Goal: Use online tool/utility

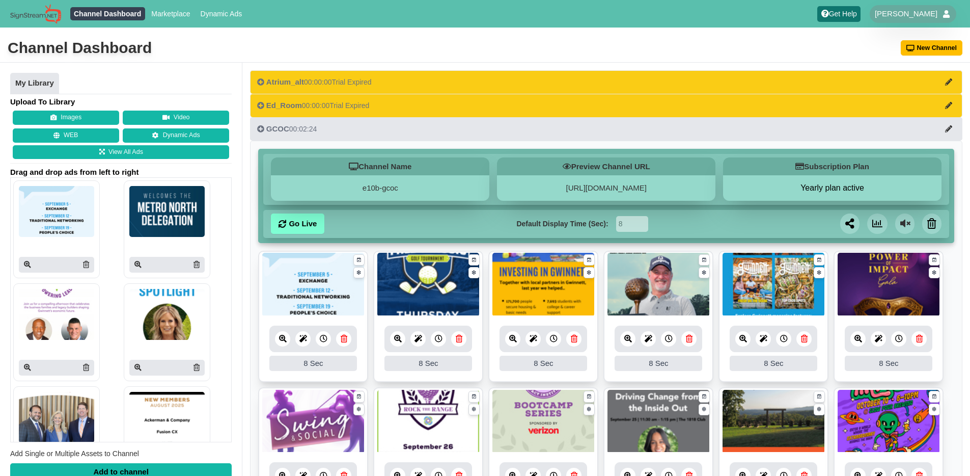
scroll to position [239, 0]
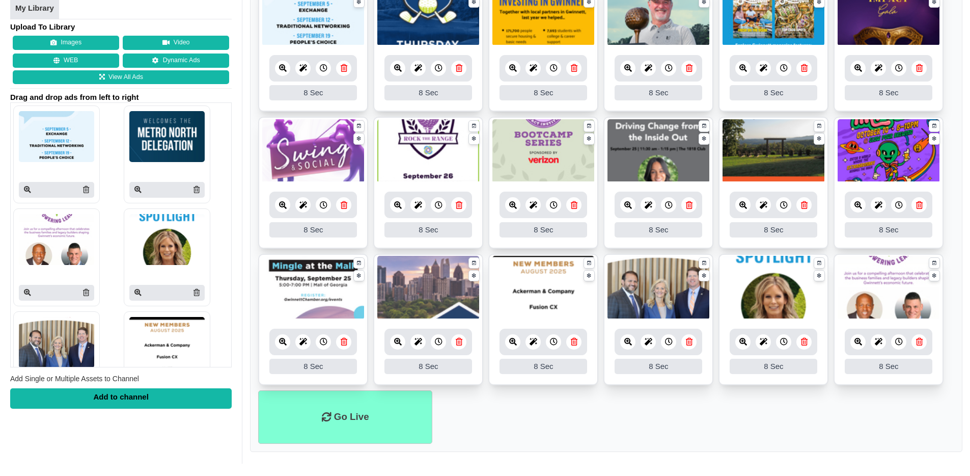
click at [801, 418] on ul "Go Live" at bounding box center [606, 416] width 696 height 53
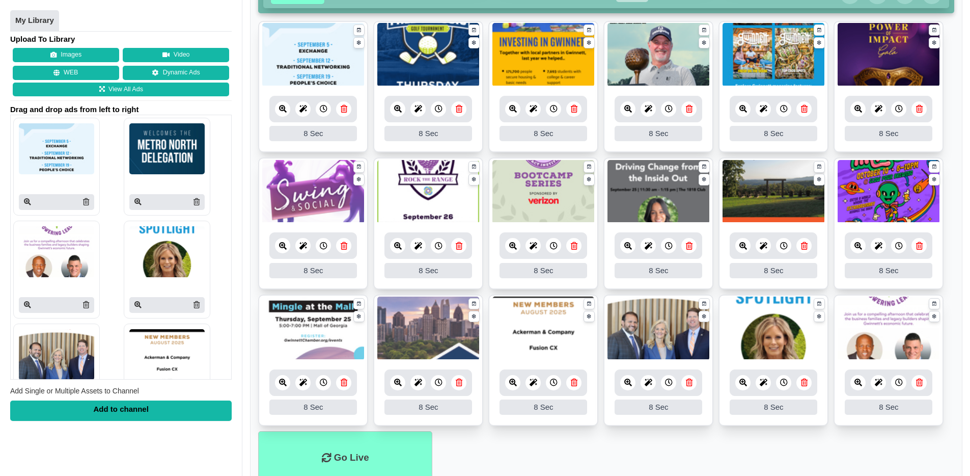
scroll to position [206, 0]
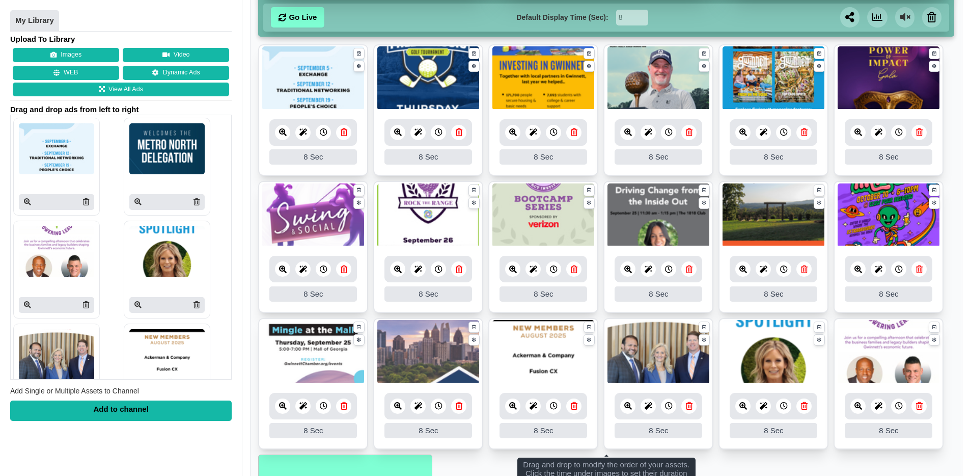
click at [951, 306] on ul "8 8 Sec Fade In Scale In Swirl In Slide In Slide Elliptic Roll In Swing In Save…" at bounding box center [606, 249] width 696 height 411
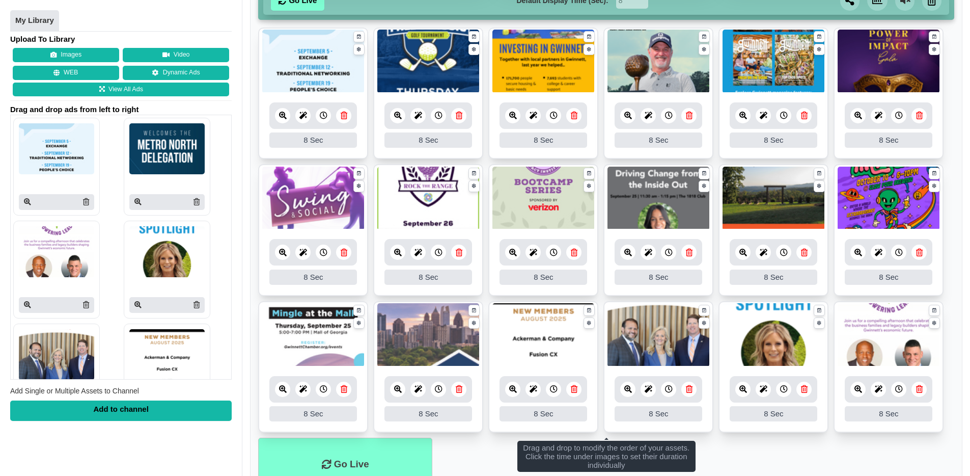
scroll to position [201, 0]
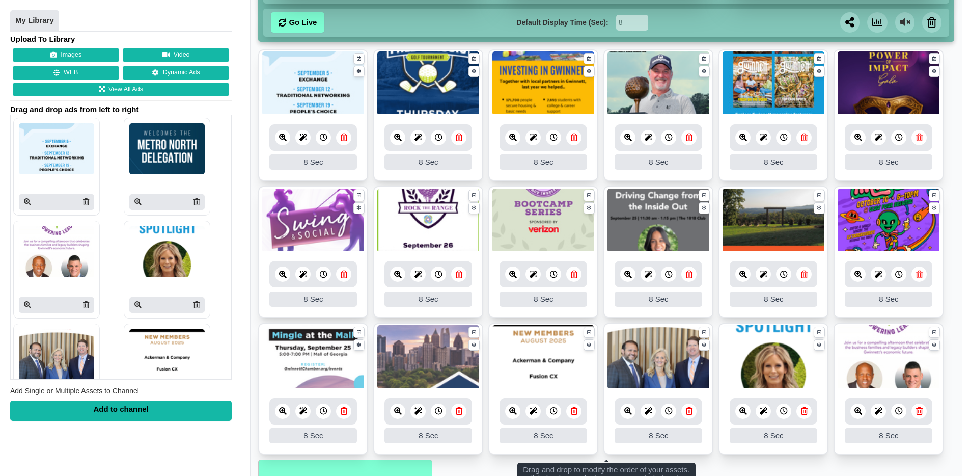
click at [278, 136] on link at bounding box center [282, 137] width 15 height 15
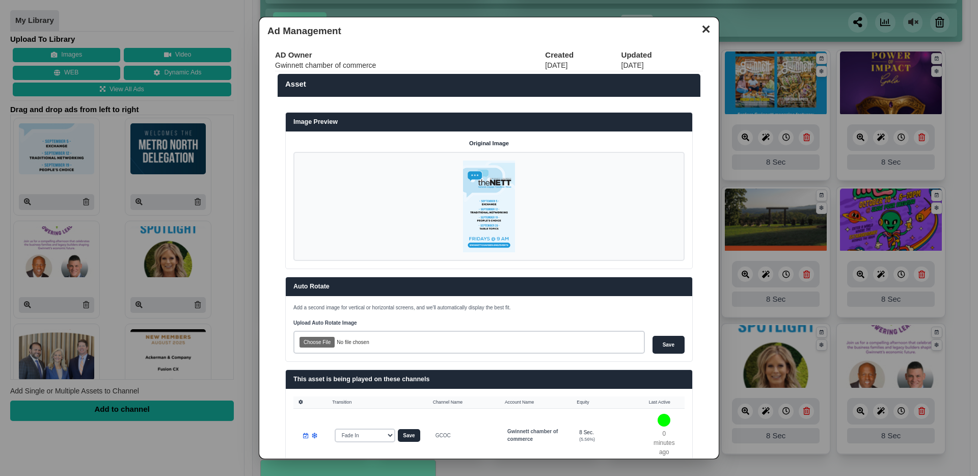
click at [703, 32] on button "✕" at bounding box center [706, 27] width 20 height 15
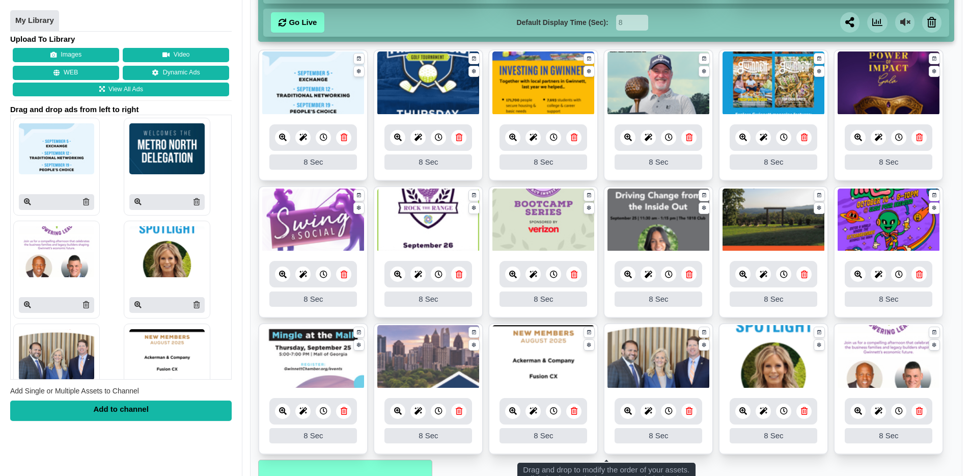
click at [954, 155] on ul "8 8 Sec Fade In Scale In Swirl In Slide In Slide Elliptic Roll In Swing In Save…" at bounding box center [606, 254] width 696 height 411
